Goal: Communication & Community: Ask a question

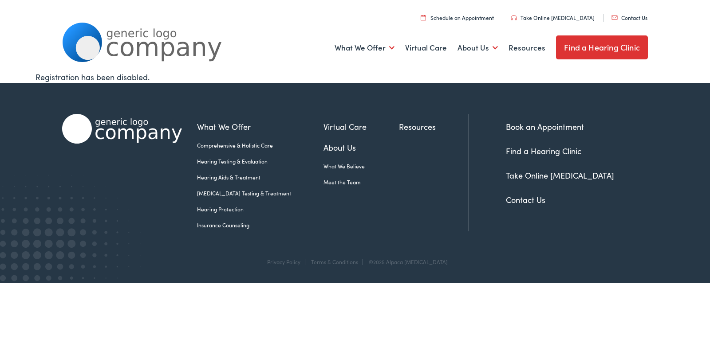
click at [611, 14] on link "Contact Us" at bounding box center [629, 18] width 36 height 8
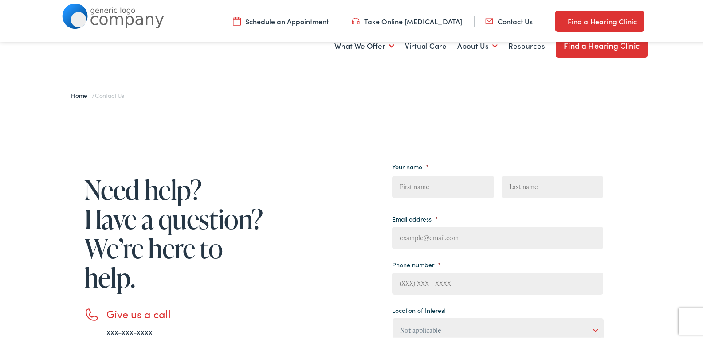
scroll to position [296, 0]
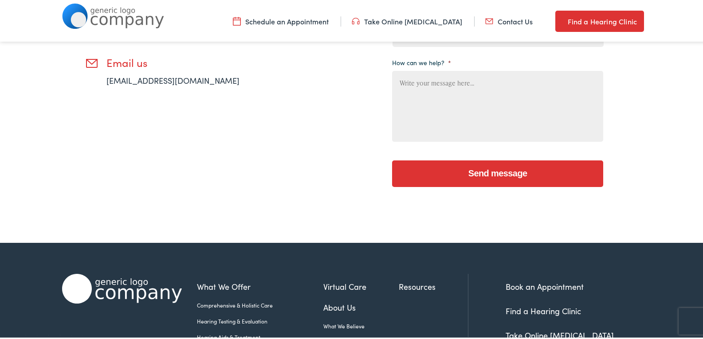
click at [481, 104] on textarea "How can we help? *" at bounding box center [497, 104] width 211 height 71
paste textarea "Wikipedia is considered to be the World’s most significant tool for reference m…"
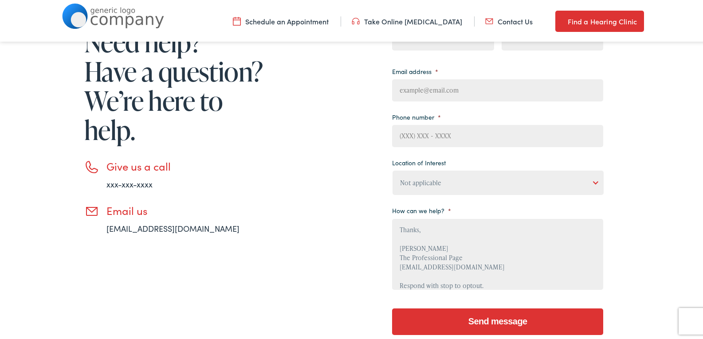
type textarea "Wikipedia is considered to be the World’s most significant tool for reference m…"
click at [474, 181] on select "Not applicable [PERSON_NAME] [MEDICAL_DATA], Seguin Estes [MEDICAL_DATA], San […" at bounding box center [498, 181] width 211 height 24
select select "[PERSON_NAME] [MEDICAL_DATA], Round Rock"
click at [393, 169] on select "Not applicable [PERSON_NAME] [MEDICAL_DATA], Seguin Estes [MEDICAL_DATA], San […" at bounding box center [498, 181] width 211 height 24
click at [460, 138] on input "Phone number *" at bounding box center [497, 134] width 211 height 22
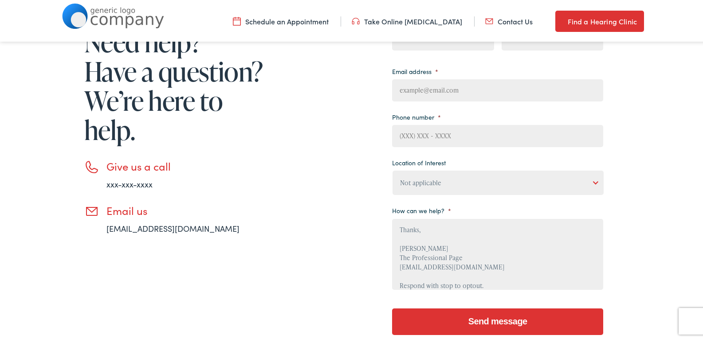
type input "8149805065"
type input "[PERSON_NAME]"
type input "Waxman"
type input "[EMAIL_ADDRESS][DOMAIN_NAME]"
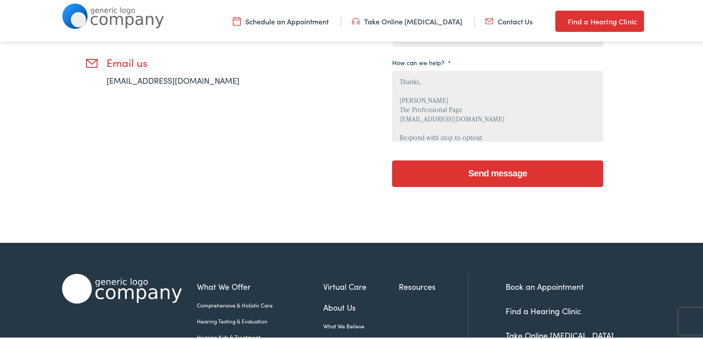
scroll to position [370, 0]
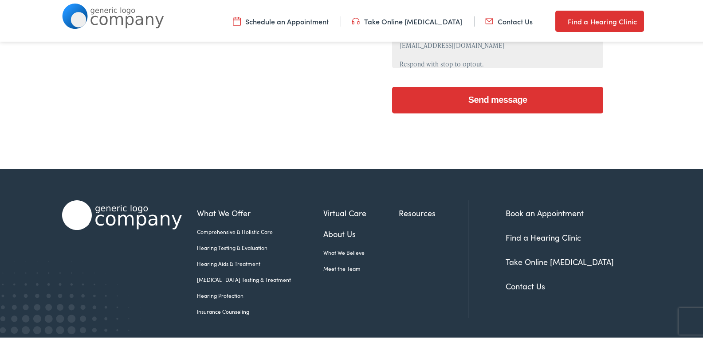
click at [489, 87] on input "Send message" at bounding box center [497, 98] width 211 height 27
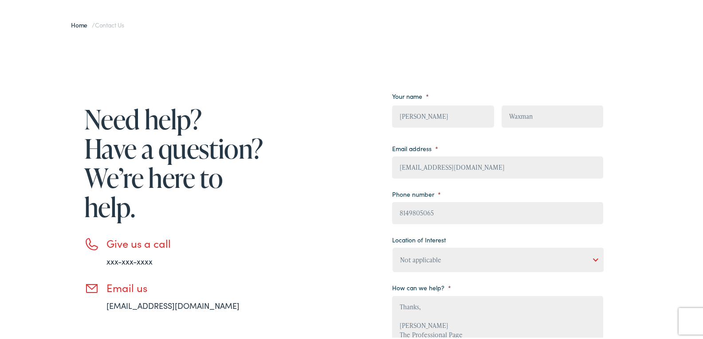
scroll to position [296, 0]
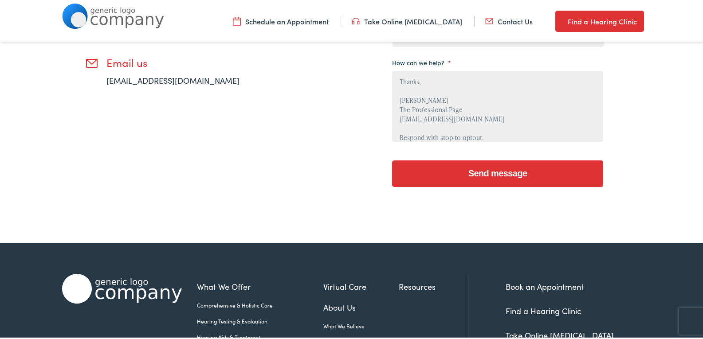
click at [516, 178] on input "Send message" at bounding box center [497, 172] width 211 height 27
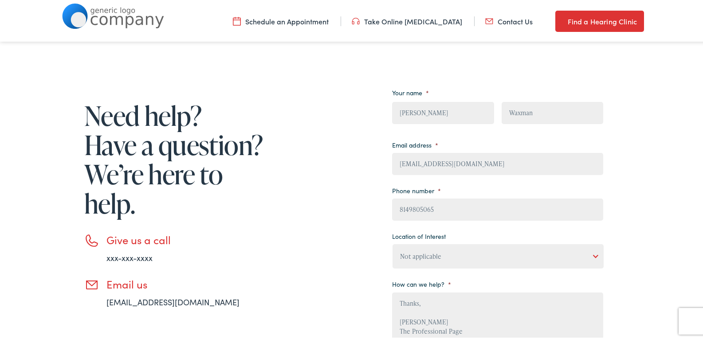
scroll to position [370, 0]
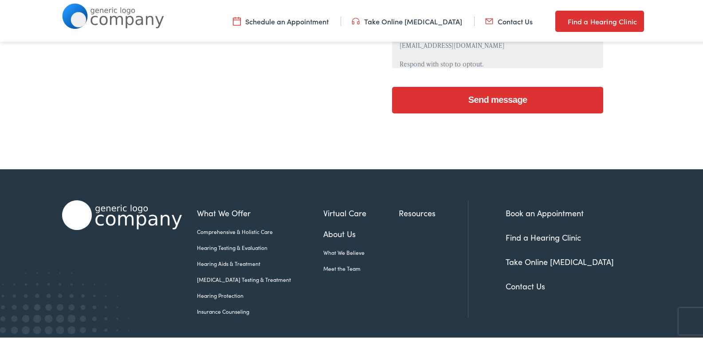
click at [493, 91] on input "Send message" at bounding box center [497, 98] width 211 height 27
click at [487, 66] on textarea "Wikipedia is considered to be the World’s most significant tool for reference m…" at bounding box center [497, 31] width 211 height 71
click at [392, 85] on input "Send message" at bounding box center [497, 98] width 211 height 27
click at [490, 102] on input "Send message" at bounding box center [497, 98] width 211 height 27
click at [515, 95] on input "Send message" at bounding box center [497, 98] width 211 height 27
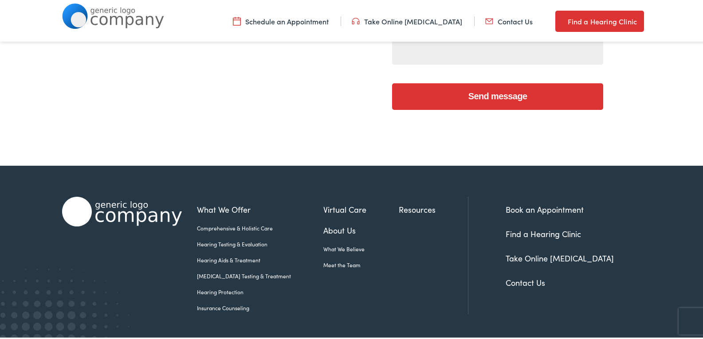
scroll to position [370, 0]
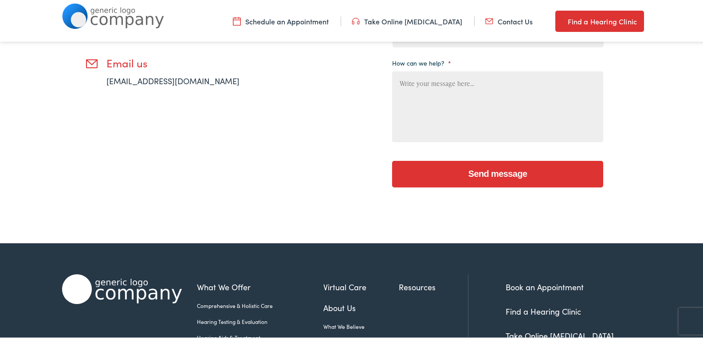
click at [331, 127] on div "Need help? Have a question? We’re here to help. Give us a call xxx-xxx-xxxx Ema…" at bounding box center [332, 26] width 541 height 341
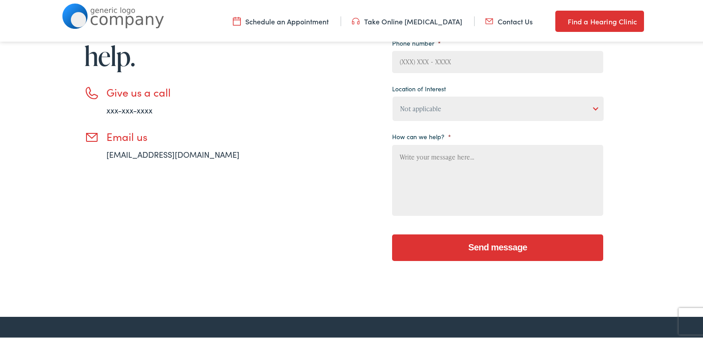
click at [459, 160] on textarea "How can we help? *" at bounding box center [497, 178] width 211 height 71
paste textarea "Wikipedia is considered to be the World’s most significant tool for reference m…"
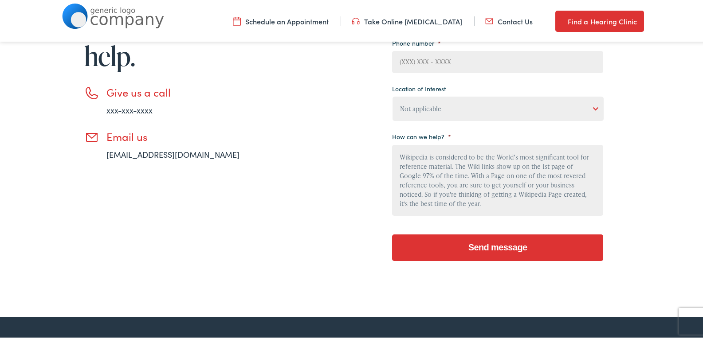
scroll to position [95, 0]
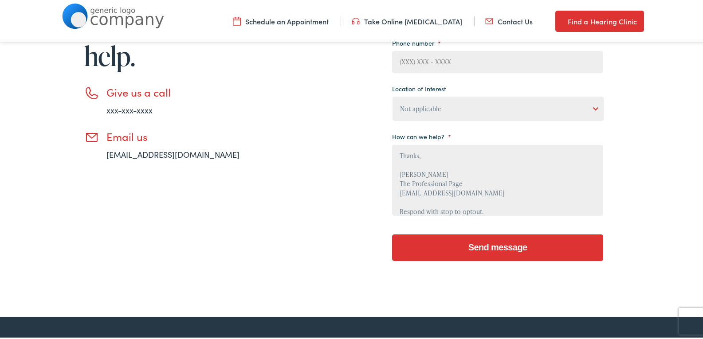
type textarea "Wikipedia is considered to be the World’s most significant tool for reference m…"
click at [442, 112] on select "Not applicable Estes Audiology, Seguin Estes Audiology, San Antonio Estes Audio…" at bounding box center [498, 107] width 211 height 24
select select "Estes Audiology, Round Rock"
click at [393, 95] on select "Not applicable Estes Audiology, Seguin Estes Audiology, San Antonio Estes Audio…" at bounding box center [498, 107] width 211 height 24
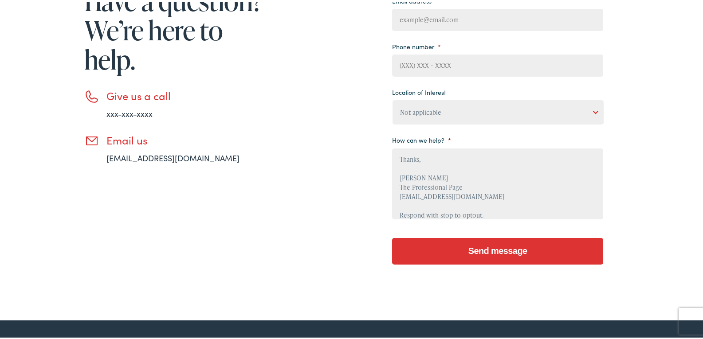
scroll to position [74, 0]
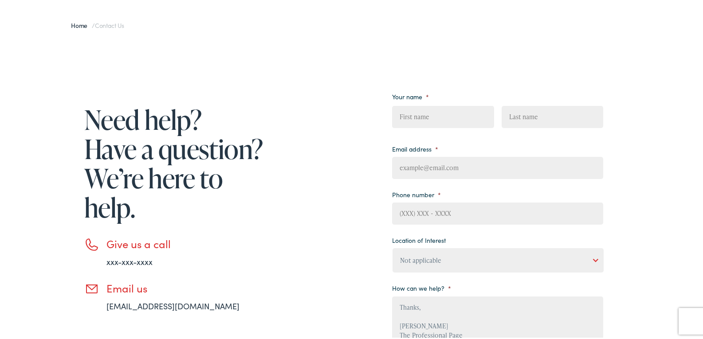
click at [469, 179] on ul "Your name * First Last Email address * Phone number * Location of Interest Not …" at bounding box center [497, 228] width 211 height 280
click at [455, 163] on input "Email address *" at bounding box center [497, 166] width 211 height 22
type input "Katewaxman@theprofessionalpage.com"
type input "Kate"
type input "Waxman"
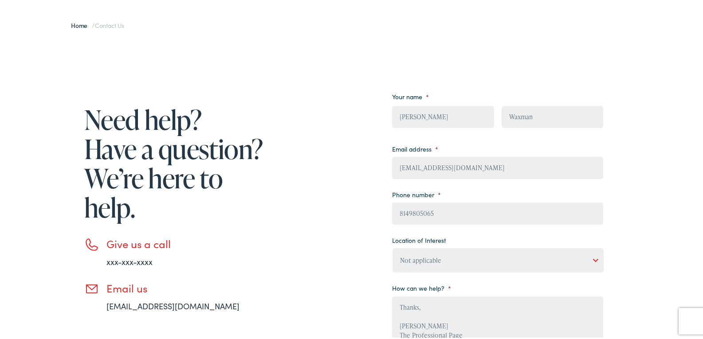
type input "(814) 980-5065"
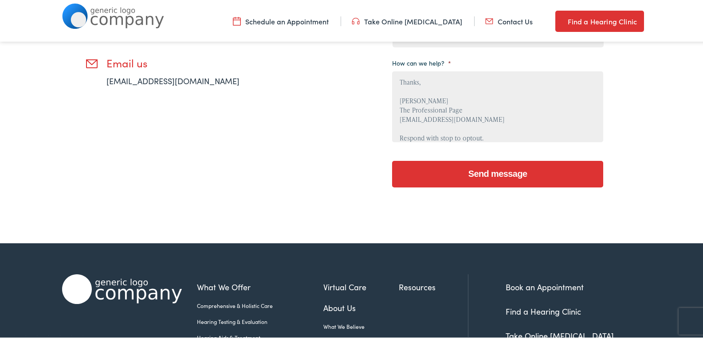
scroll to position [370, 0]
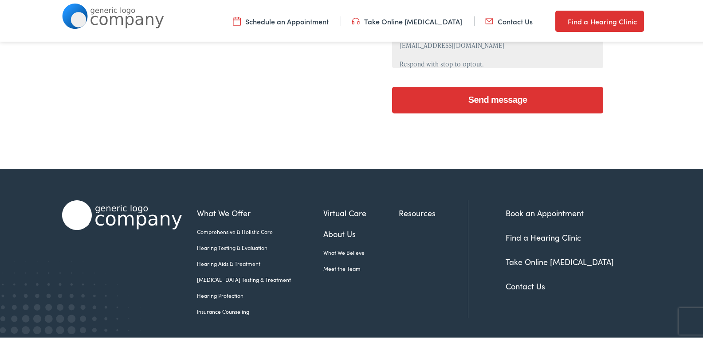
click at [489, 96] on input "Send message" at bounding box center [497, 98] width 211 height 27
click at [498, 103] on input "Send message" at bounding box center [497, 98] width 211 height 27
